Goal: Use online tool/utility

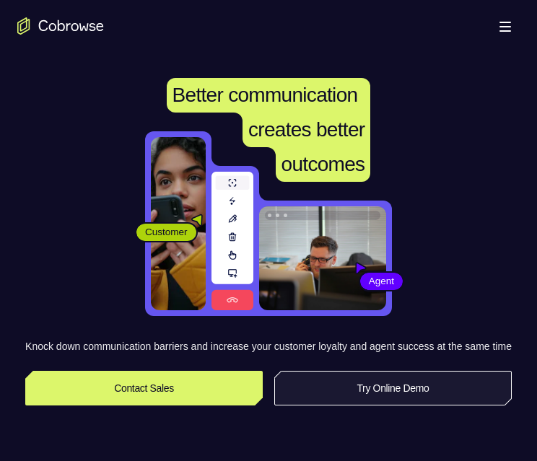
click at [379, 401] on link "Try Online Demo" at bounding box center [392, 388] width 237 height 35
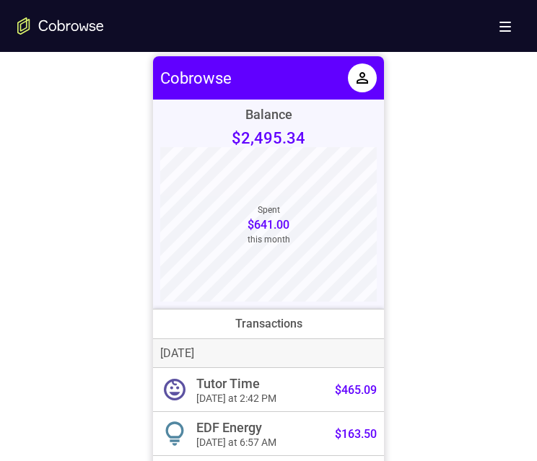
scroll to position [577, 0]
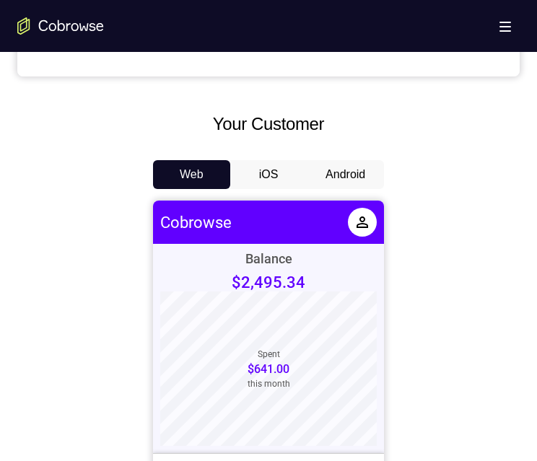
click at [323, 176] on button "Android" at bounding box center [345, 174] width 77 height 29
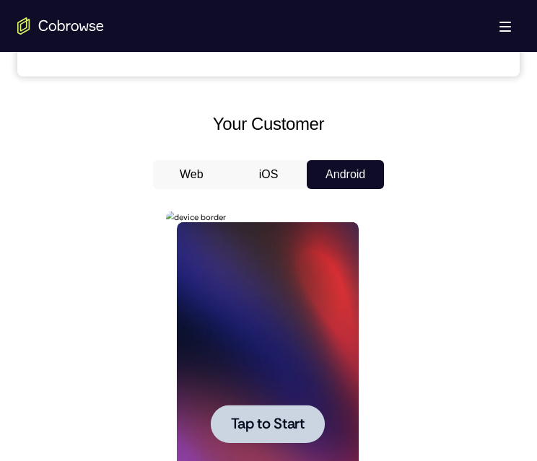
scroll to position [0, 0]
click at [273, 430] on span "Tap to Start" at bounding box center [267, 424] width 74 height 14
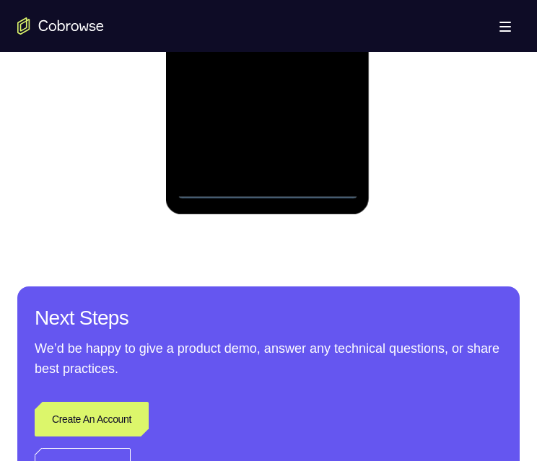
scroll to position [1010, 0]
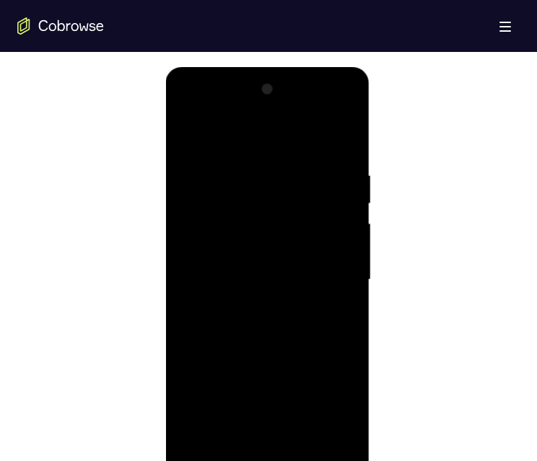
click at [328, 407] on div at bounding box center [267, 280] width 182 height 404
click at [281, 150] on div at bounding box center [267, 280] width 182 height 404
drag, startPoint x: 277, startPoint y: 136, endPoint x: 573, endPoint y: 358, distance: 369.9
click at [277, 136] on div at bounding box center [267, 280] width 182 height 404
click at [328, 273] on div at bounding box center [267, 280] width 182 height 404
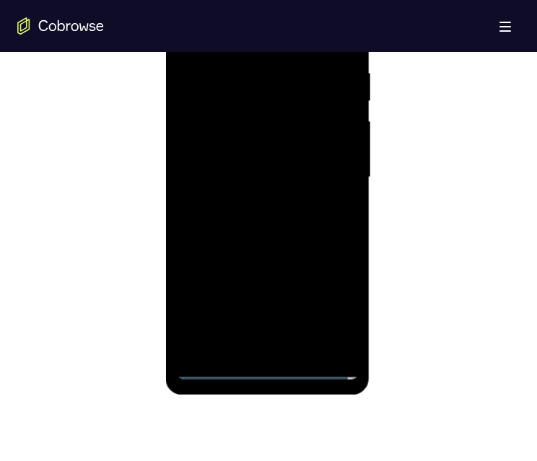
scroll to position [825, 0]
click at [255, 200] on div at bounding box center [267, 177] width 182 height 404
drag, startPoint x: 416, startPoint y: 227, endPoint x: 486, endPoint y: 219, distance: 71.2
click at [486, 219] on div at bounding box center [268, 175] width 502 height 444
click at [315, 164] on div at bounding box center [267, 177] width 182 height 404
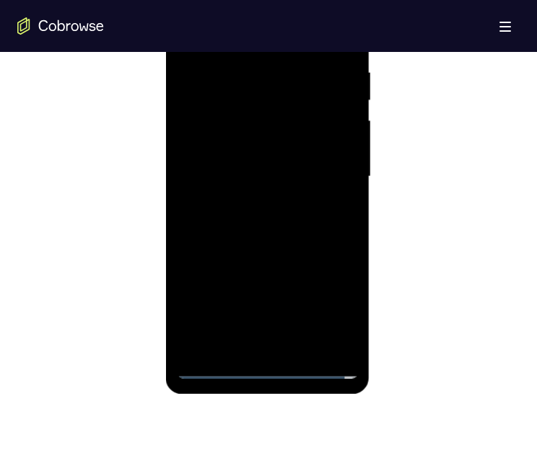
click at [315, 152] on div at bounding box center [267, 177] width 182 height 404
click at [294, 113] on div at bounding box center [267, 177] width 182 height 404
click at [281, 177] on div at bounding box center [267, 177] width 182 height 404
click at [421, 291] on div at bounding box center [268, 175] width 502 height 444
click at [425, 273] on div at bounding box center [268, 175] width 502 height 444
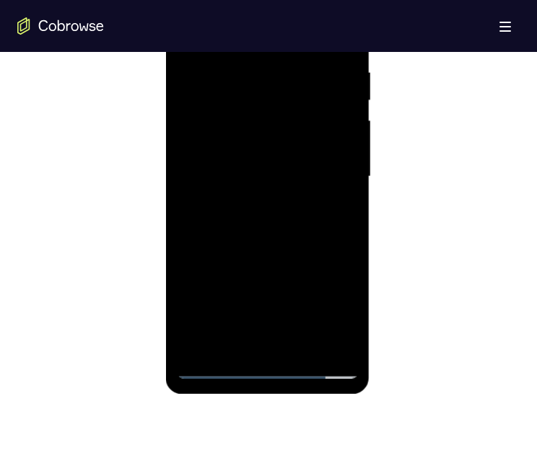
click at [276, 240] on div at bounding box center [267, 177] width 182 height 404
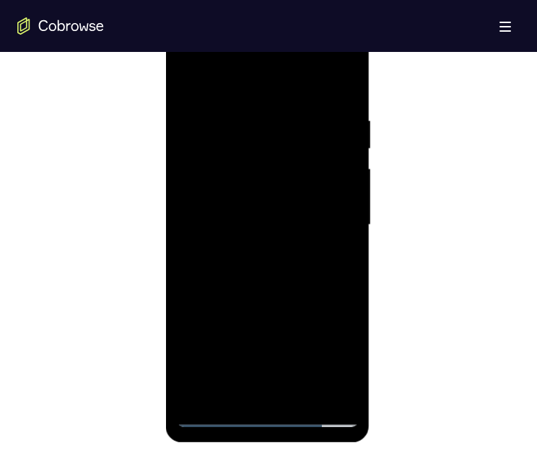
click at [341, 114] on div at bounding box center [267, 225] width 182 height 404
click at [339, 228] on div at bounding box center [267, 225] width 182 height 404
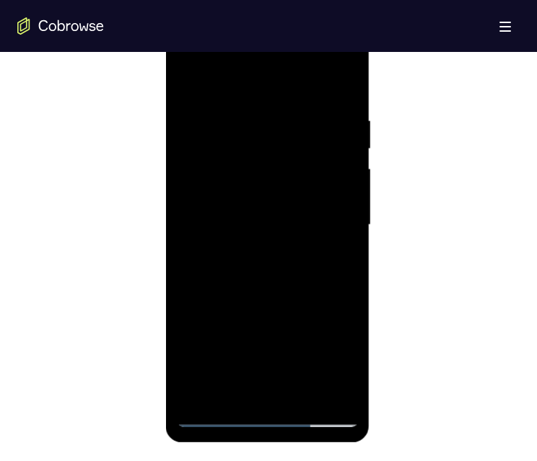
click at [335, 81] on div at bounding box center [267, 225] width 182 height 404
click at [338, 143] on div at bounding box center [267, 225] width 182 height 404
click at [340, 81] on div at bounding box center [267, 225] width 182 height 404
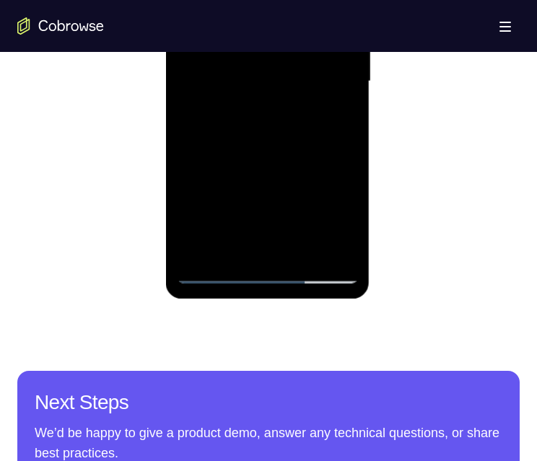
click at [305, 250] on div at bounding box center [267, 82] width 182 height 404
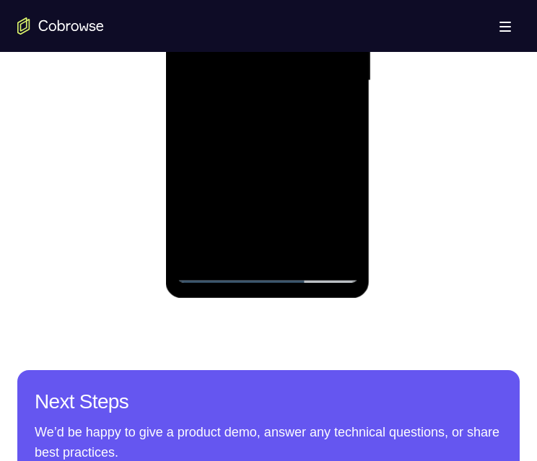
scroll to position [776, 0]
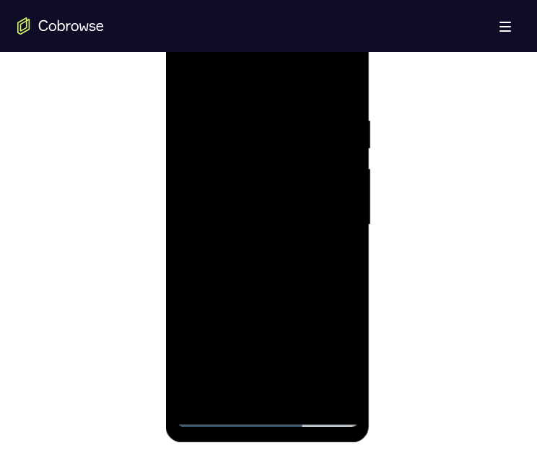
click at [287, 302] on div at bounding box center [267, 225] width 182 height 404
click at [190, 78] on div at bounding box center [267, 225] width 182 height 404
click at [238, 119] on div at bounding box center [267, 225] width 182 height 404
click at [335, 203] on div at bounding box center [267, 225] width 182 height 404
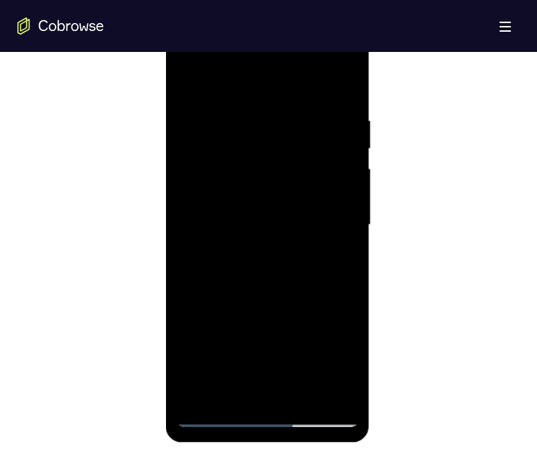
click at [335, 203] on div at bounding box center [267, 225] width 182 height 404
click at [343, 87] on div at bounding box center [267, 225] width 182 height 404
click at [279, 114] on div at bounding box center [267, 225] width 182 height 404
click at [335, 203] on div at bounding box center [267, 225] width 182 height 404
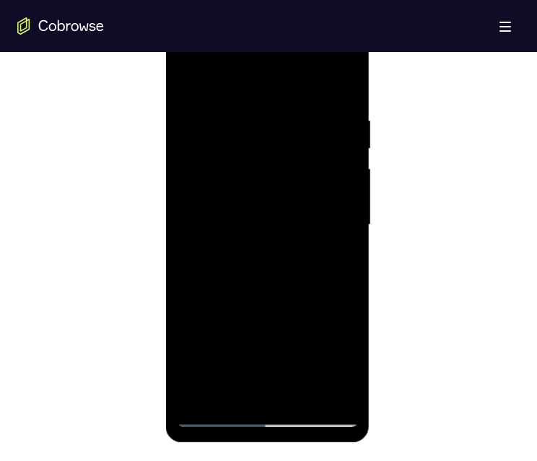
click at [335, 203] on div at bounding box center [267, 225] width 182 height 404
click at [339, 81] on div at bounding box center [267, 225] width 182 height 404
drag, startPoint x: 311, startPoint y: 312, endPoint x: 299, endPoint y: 234, distance: 78.9
click at [299, 234] on div at bounding box center [267, 225] width 182 height 404
click at [324, 191] on div at bounding box center [267, 225] width 182 height 404
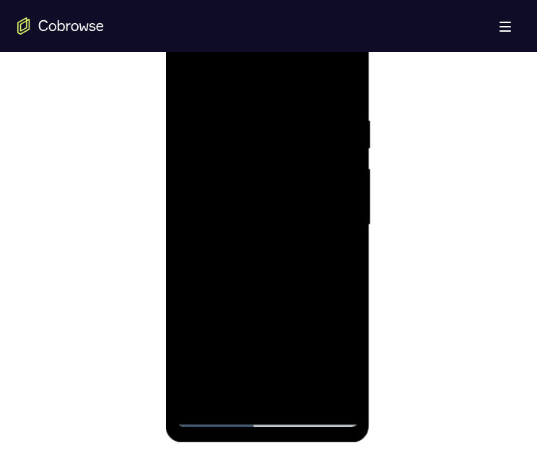
drag, startPoint x: 299, startPoint y: 261, endPoint x: 298, endPoint y: 248, distance: 13.0
click at [299, 248] on div at bounding box center [267, 225] width 182 height 404
click at [208, 185] on div at bounding box center [267, 225] width 182 height 404
drag, startPoint x: 281, startPoint y: 260, endPoint x: 282, endPoint y: 211, distance: 49.8
click at [282, 196] on div at bounding box center [267, 225] width 182 height 404
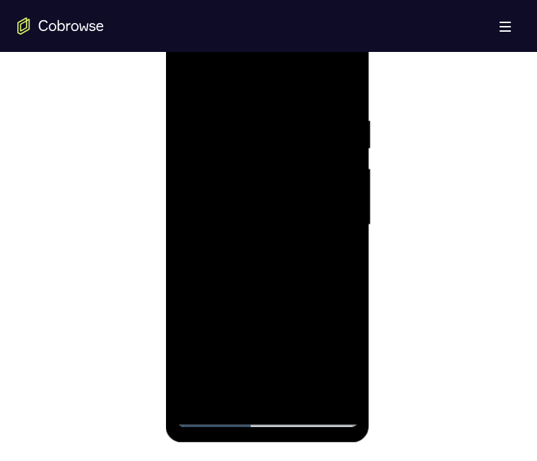
drag, startPoint x: 276, startPoint y: 274, endPoint x: 272, endPoint y: 208, distance: 65.7
click at [272, 208] on div at bounding box center [267, 225] width 182 height 404
drag, startPoint x: 277, startPoint y: 320, endPoint x: 278, endPoint y: 269, distance: 51.2
click at [278, 268] on div at bounding box center [267, 225] width 182 height 404
click at [347, 173] on div at bounding box center [267, 225] width 182 height 404
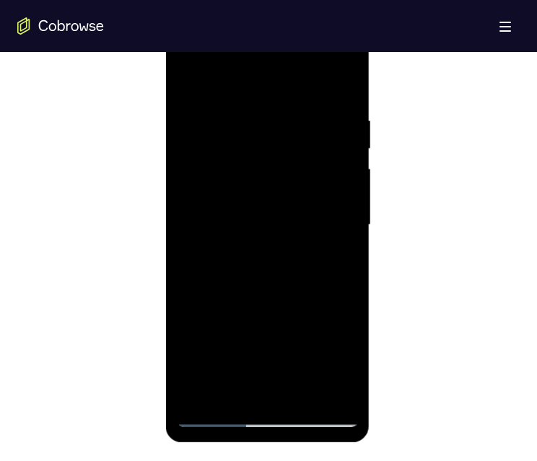
click at [347, 173] on div at bounding box center [267, 225] width 182 height 404
click at [187, 172] on div at bounding box center [267, 225] width 182 height 404
click at [185, 173] on div at bounding box center [267, 225] width 182 height 404
click at [189, 297] on div at bounding box center [267, 225] width 182 height 404
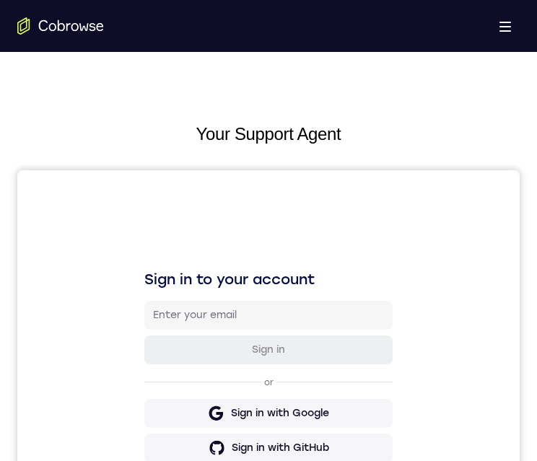
scroll to position [866, 0]
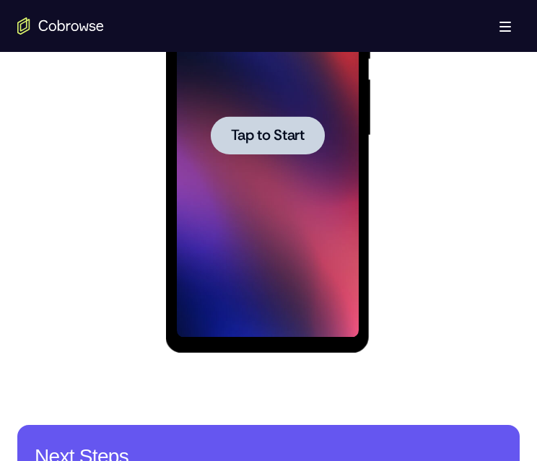
drag, startPoint x: 284, startPoint y: 133, endPoint x: 549, endPoint y: 170, distance: 267.4
click at [284, 132] on span "Tap to Start" at bounding box center [267, 135] width 74 height 14
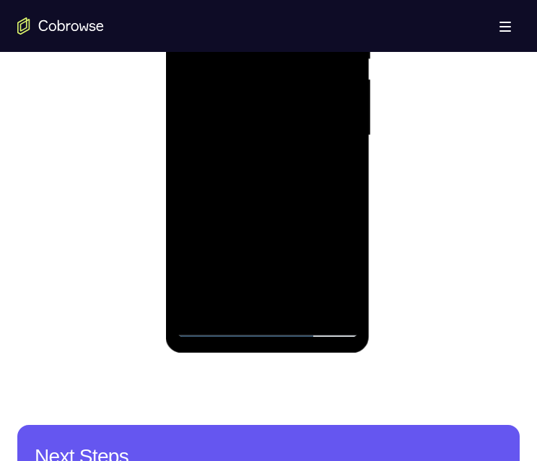
click at [270, 322] on div at bounding box center [267, 136] width 182 height 404
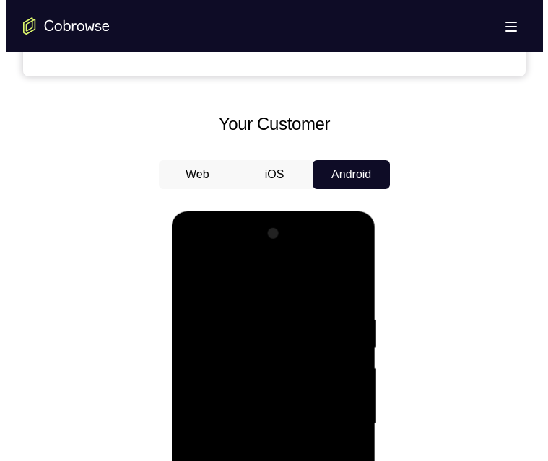
scroll to position [0, 0]
